Goal: Information Seeking & Learning: Learn about a topic

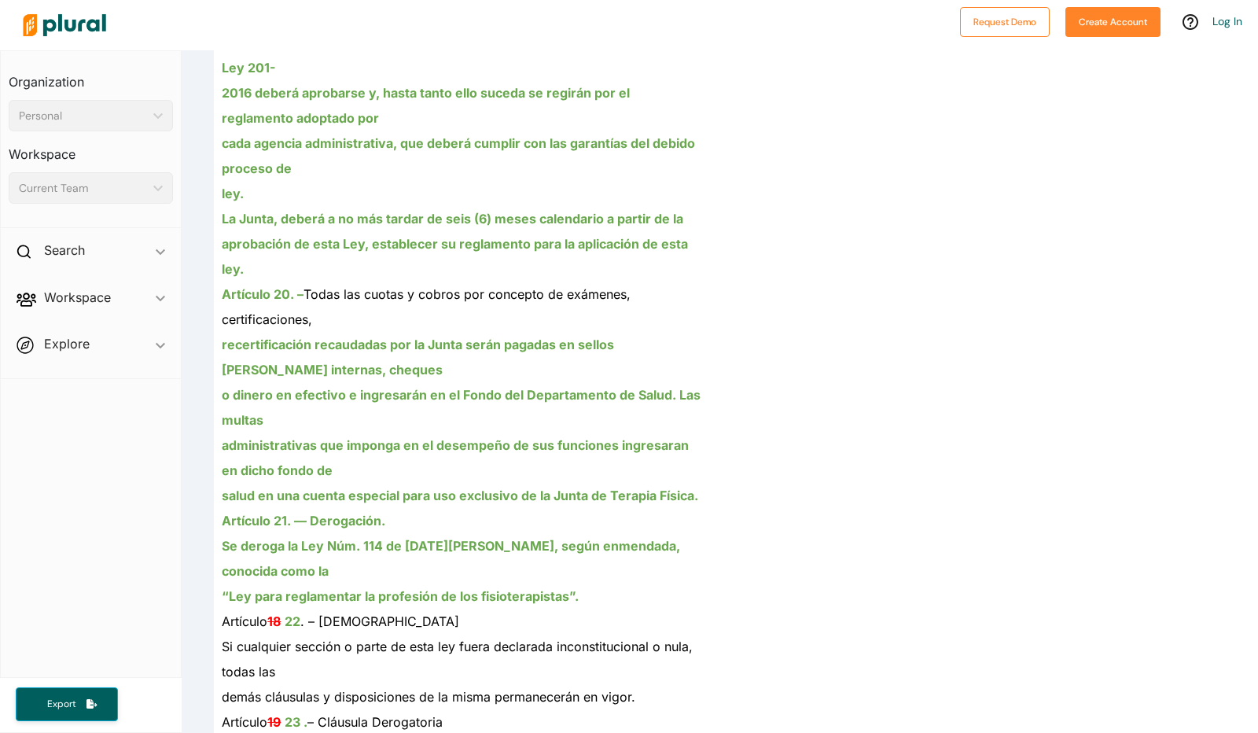
scroll to position [20569, 0]
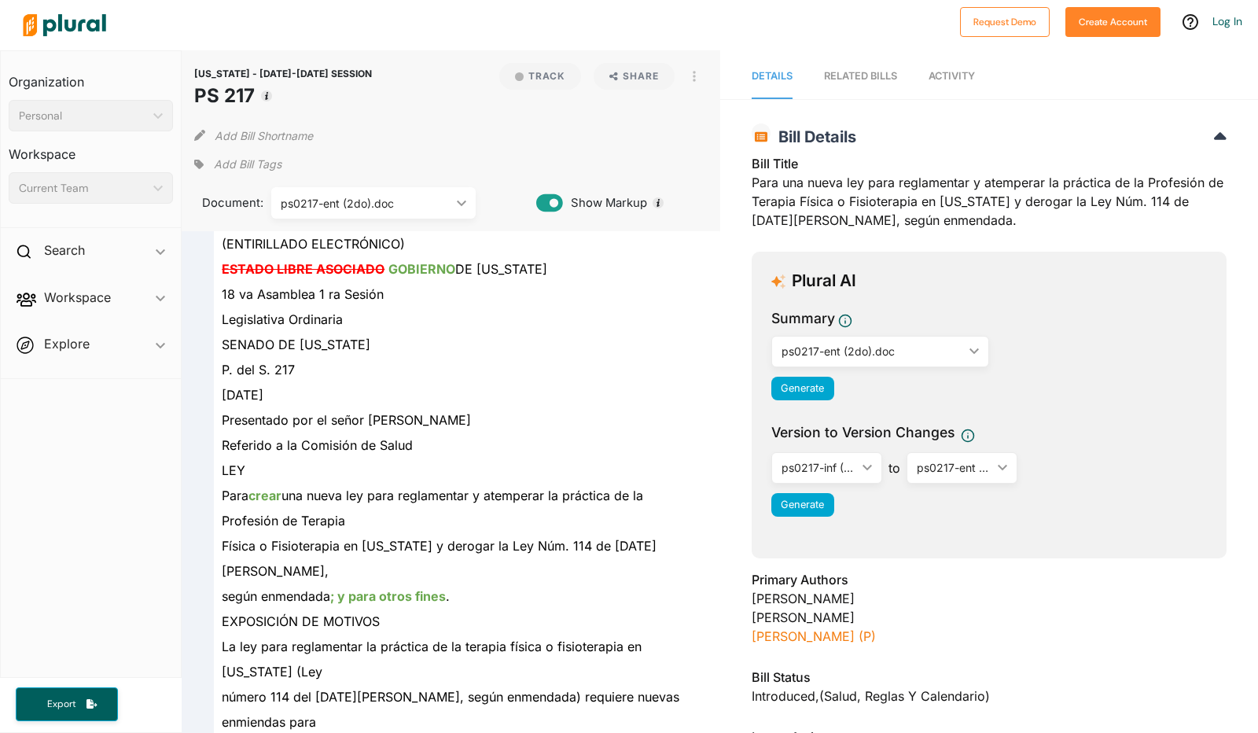
click at [769, 79] on span "Details" at bounding box center [771, 76] width 41 height 12
click at [941, 73] on span "Activity" at bounding box center [951, 76] width 46 height 12
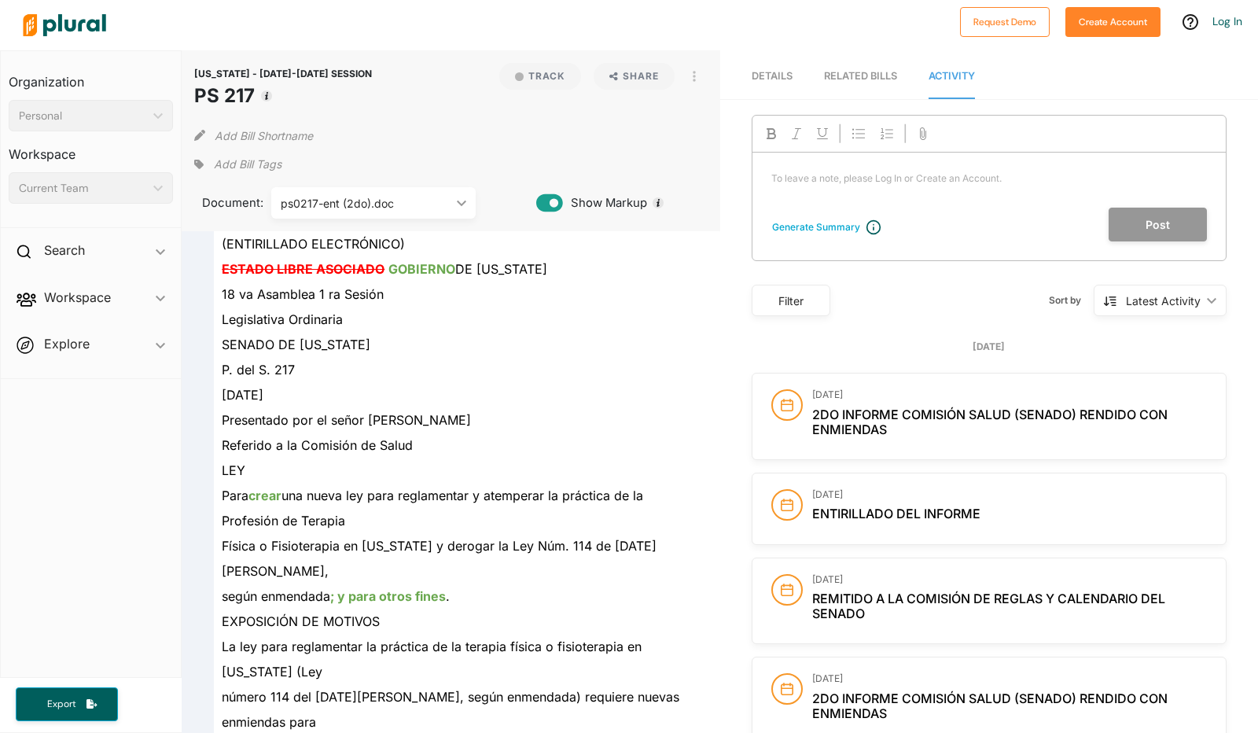
click at [863, 72] on div "RELATED BILLS" at bounding box center [860, 75] width 73 height 15
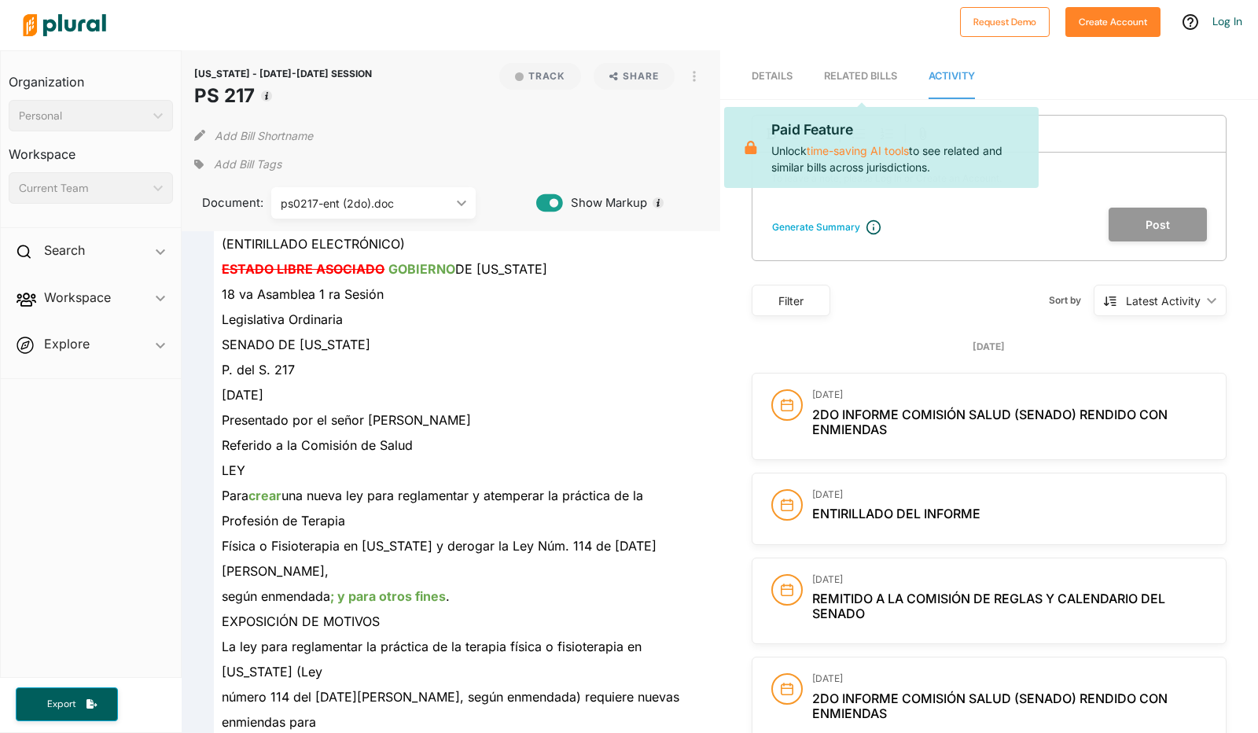
click at [766, 75] on span "Details" at bounding box center [771, 76] width 41 height 12
